Goal: Entertainment & Leisure: Consume media (video, audio)

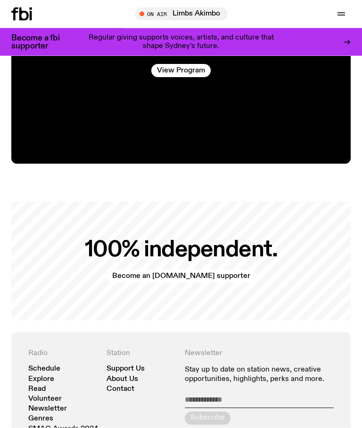
scroll to position [1699, 0]
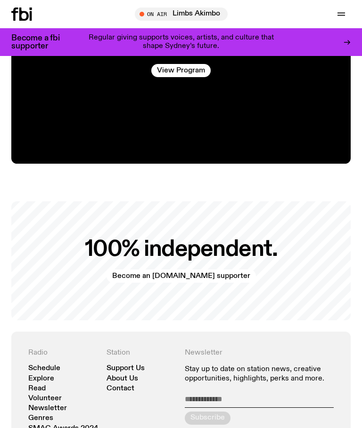
click at [55, 368] on link "Schedule" at bounding box center [44, 368] width 32 height 7
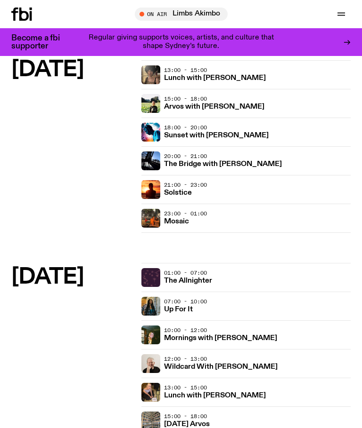
scroll to position [159, 0]
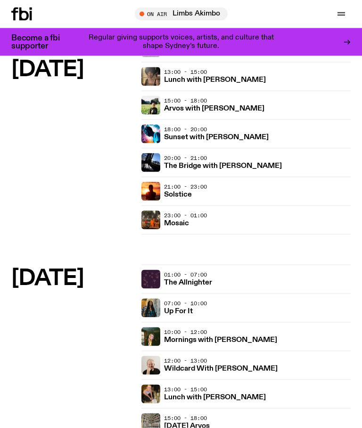
click at [222, 135] on h3 "Sunset with [PERSON_NAME]" at bounding box center [216, 137] width 105 height 7
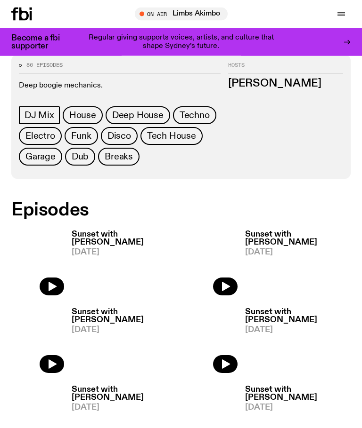
scroll to position [372, 0]
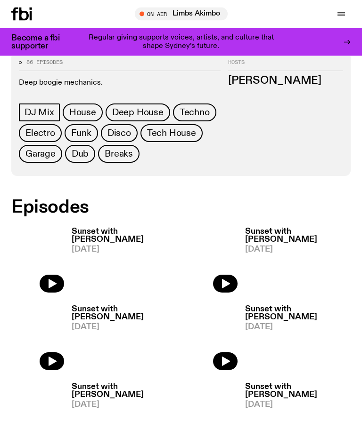
click at [56, 282] on icon "button" at bounding box center [51, 284] width 11 height 11
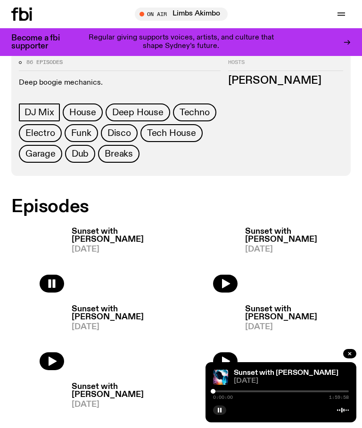
click at [278, 377] on link "Sunset with [PERSON_NAME]" at bounding box center [285, 374] width 105 height 8
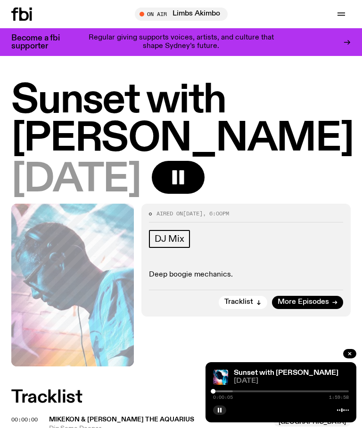
click at [133, 425] on span "Dig Some Deeper" at bounding box center [158, 429] width 219 height 9
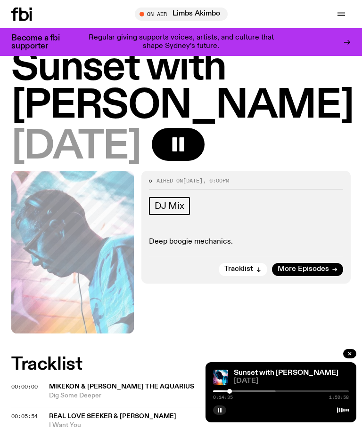
click at [277, 376] on link "Sunset with [PERSON_NAME]" at bounding box center [285, 374] width 105 height 8
click at [250, 410] on div at bounding box center [281, 409] width 136 height 11
click at [280, 392] on div at bounding box center [281, 392] width 136 height 2
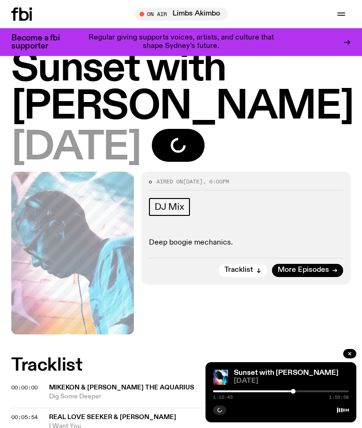
click at [279, 392] on div at bounding box center [225, 392] width 136 height 2
